Goal: Communication & Community: Connect with others

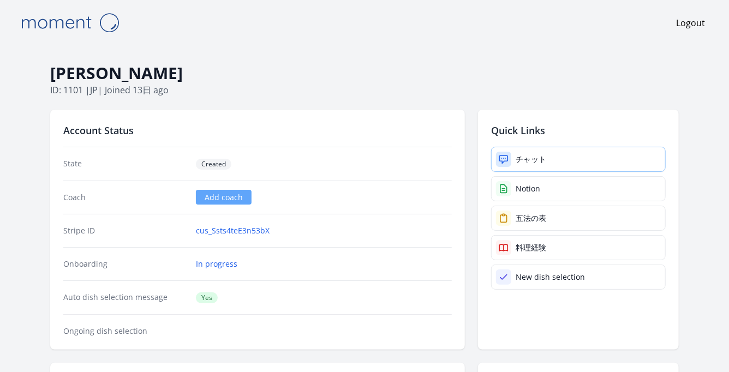
click at [508, 156] on icon at bounding box center [503, 159] width 11 height 11
click at [552, 159] on link "チャット" at bounding box center [578, 159] width 175 height 25
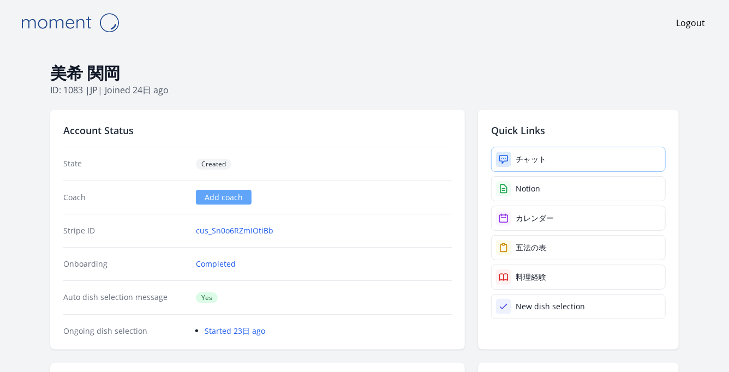
click at [521, 160] on div "チャット" at bounding box center [531, 159] width 31 height 11
click at [215, 226] on link "cus_Sn0o6RZmIOtiBb" at bounding box center [234, 230] width 77 height 11
click at [534, 151] on link "チャット" at bounding box center [578, 159] width 175 height 25
